Goal: Information Seeking & Learning: Learn about a topic

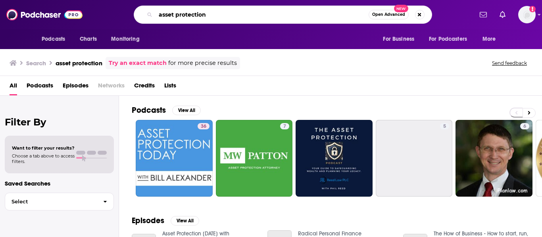
drag, startPoint x: 232, startPoint y: 16, endPoint x: 130, endPoint y: 11, distance: 101.2
click at [130, 11] on div "asset protection Open Advanced New" at bounding box center [282, 15] width 379 height 18
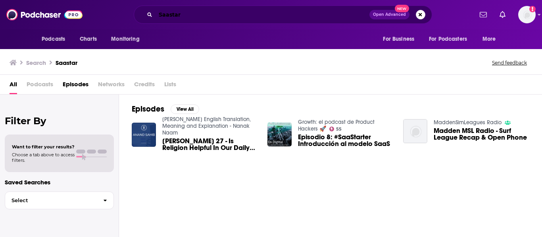
click at [188, 12] on input "Saastar" at bounding box center [262, 14] width 214 height 13
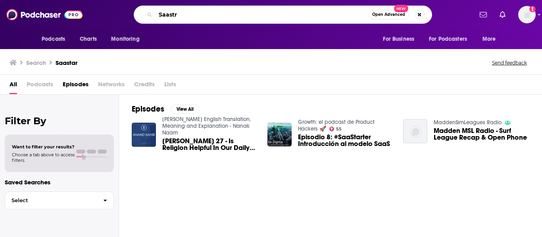
click at [170, 15] on input "Saastr" at bounding box center [261, 14] width 213 height 13
type input "SaaStr"
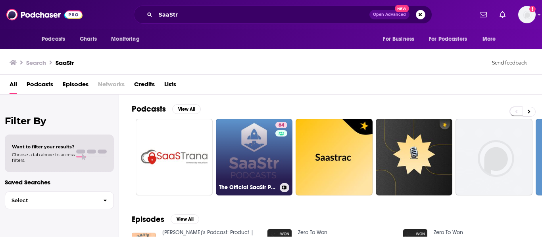
click at [249, 146] on link "64 The Official SaaStr Podcast: SaaS | Founders | Investors" at bounding box center [254, 157] width 77 height 77
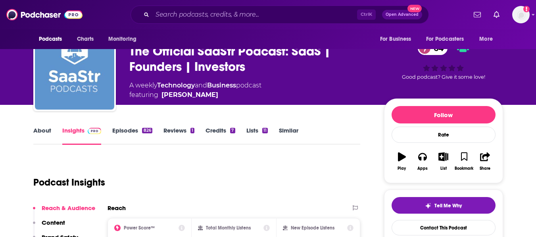
scroll to position [24, 0]
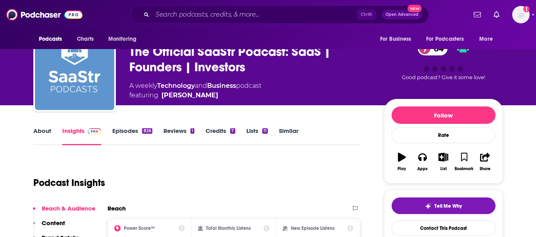
click at [46, 127] on div "About Insights Episodes 826 Reviews 1 Credits 7 Lists 11 Similar" at bounding box center [196, 135] width 327 height 19
click at [46, 134] on link "About" at bounding box center [42, 136] width 18 height 18
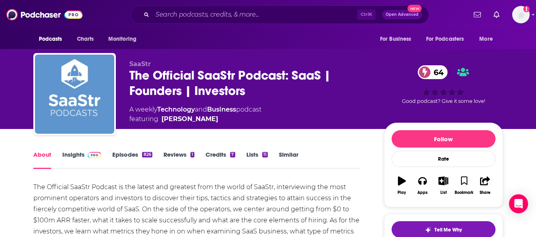
click at [73, 151] on link "Insights" at bounding box center [81, 160] width 39 height 18
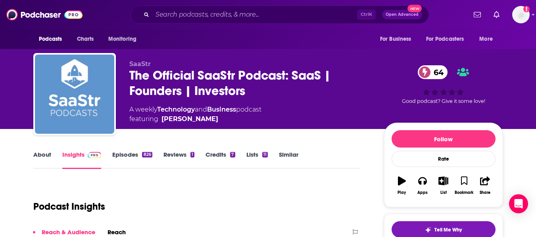
scroll to position [73, 0]
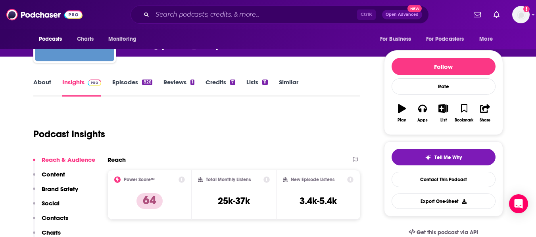
click at [135, 85] on link "Episodes 826" at bounding box center [132, 87] width 40 height 18
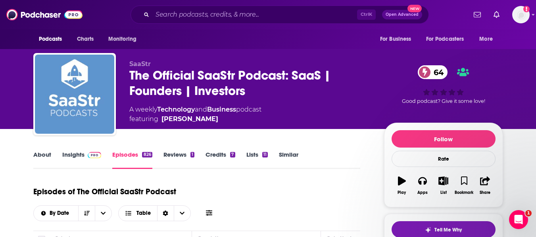
click at [76, 163] on link "Insights" at bounding box center [81, 160] width 39 height 18
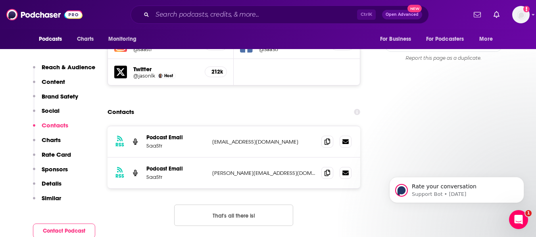
scroll to position [951, 0]
